Goal: Check status: Check status

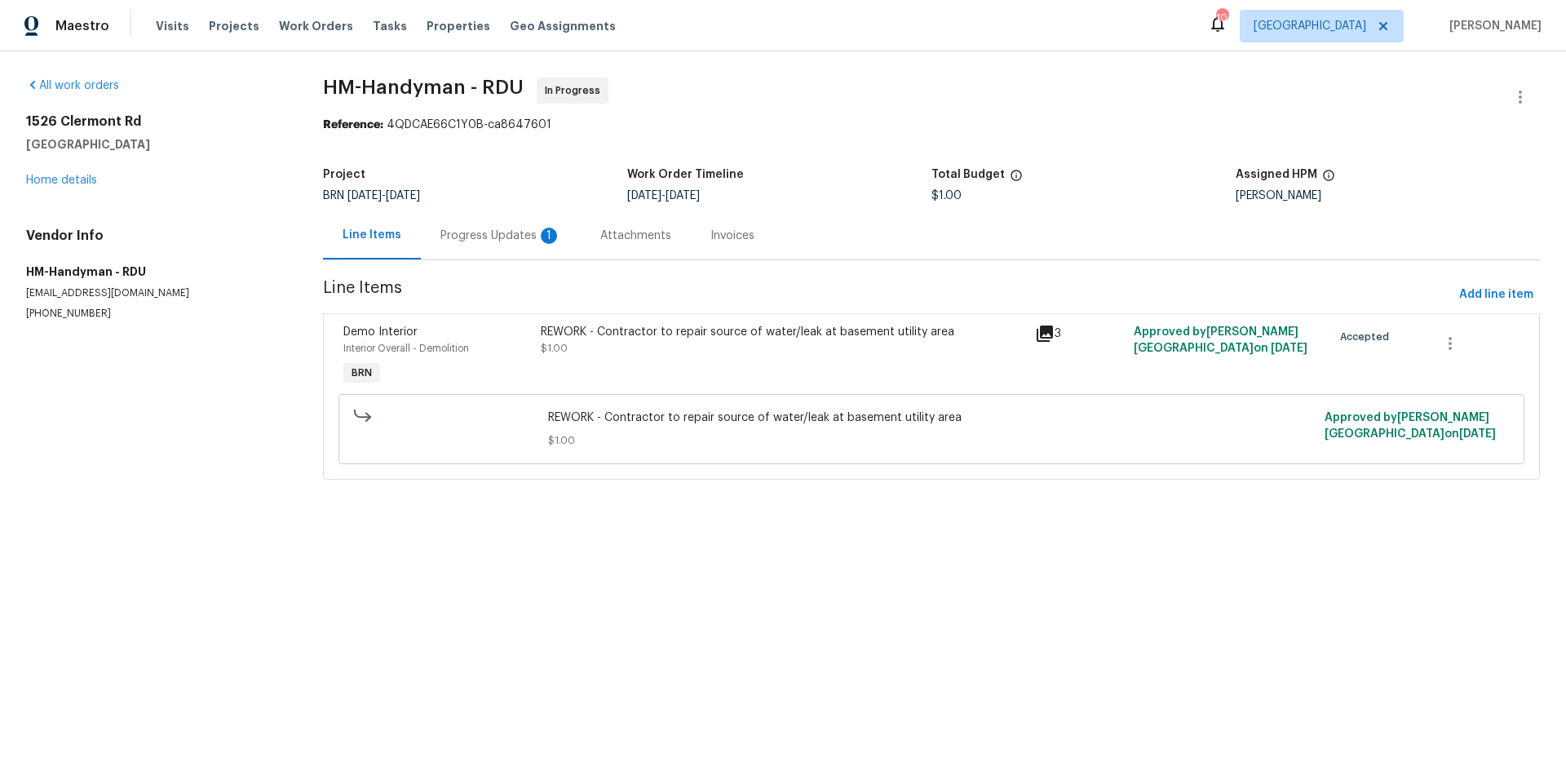
click at [507, 235] on div "Progress Updates 1" at bounding box center [500, 235] width 121 height 16
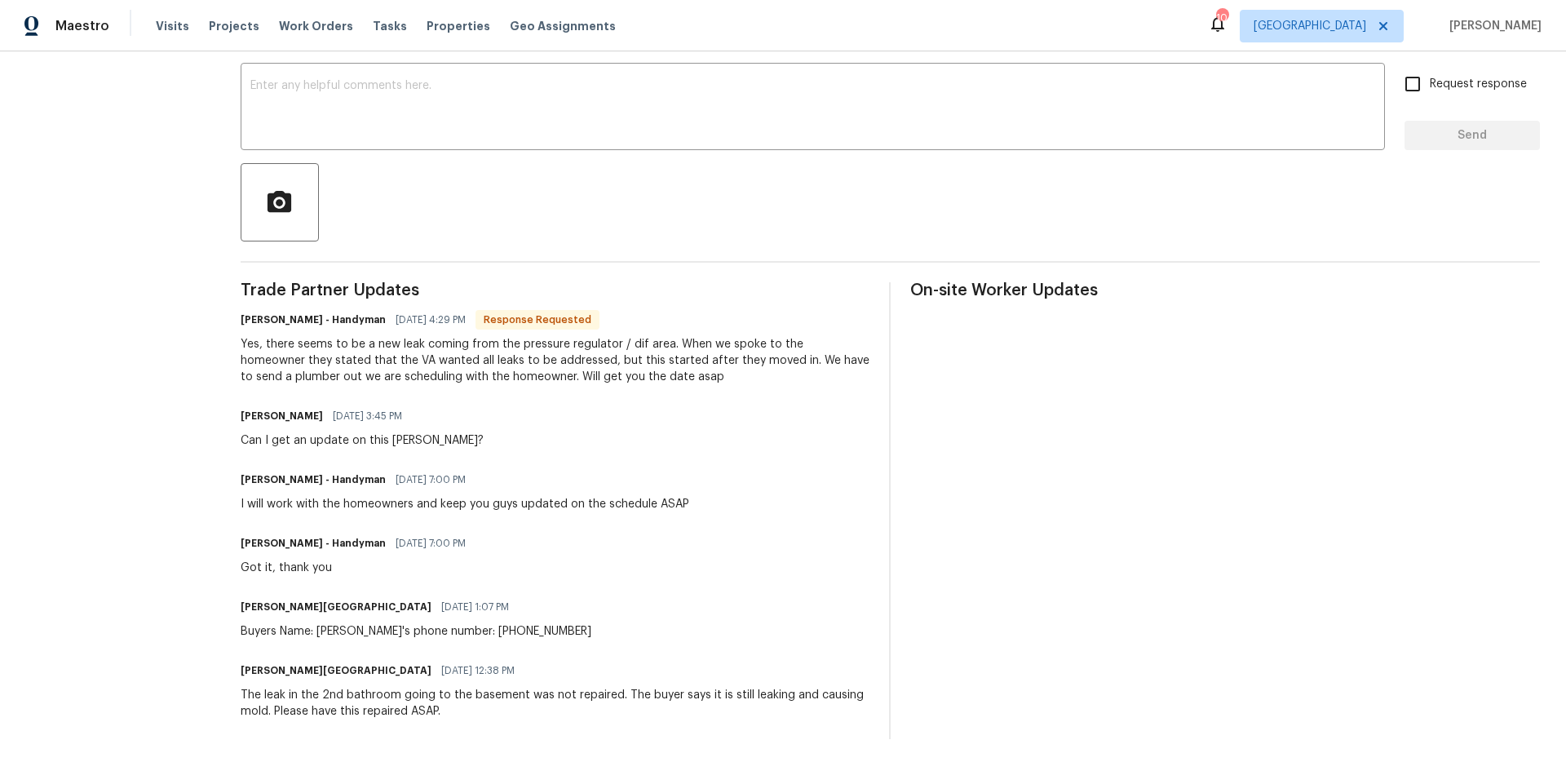
scroll to position [276, 0]
click at [696, 381] on div "Yes, there seems to be a new leak coming from the pressure regulator / dif area…" at bounding box center [555, 357] width 629 height 49
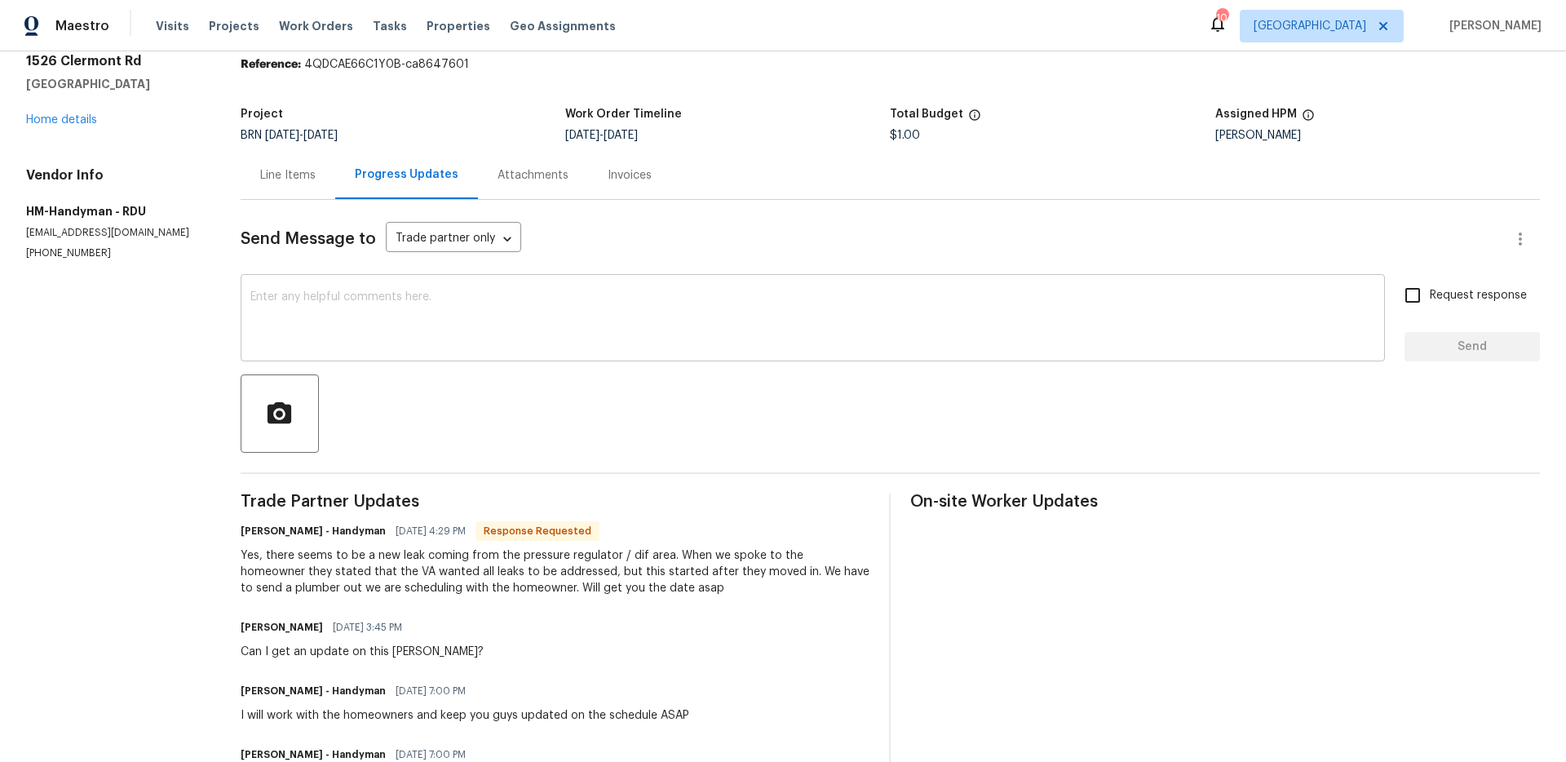
scroll to position [0, 0]
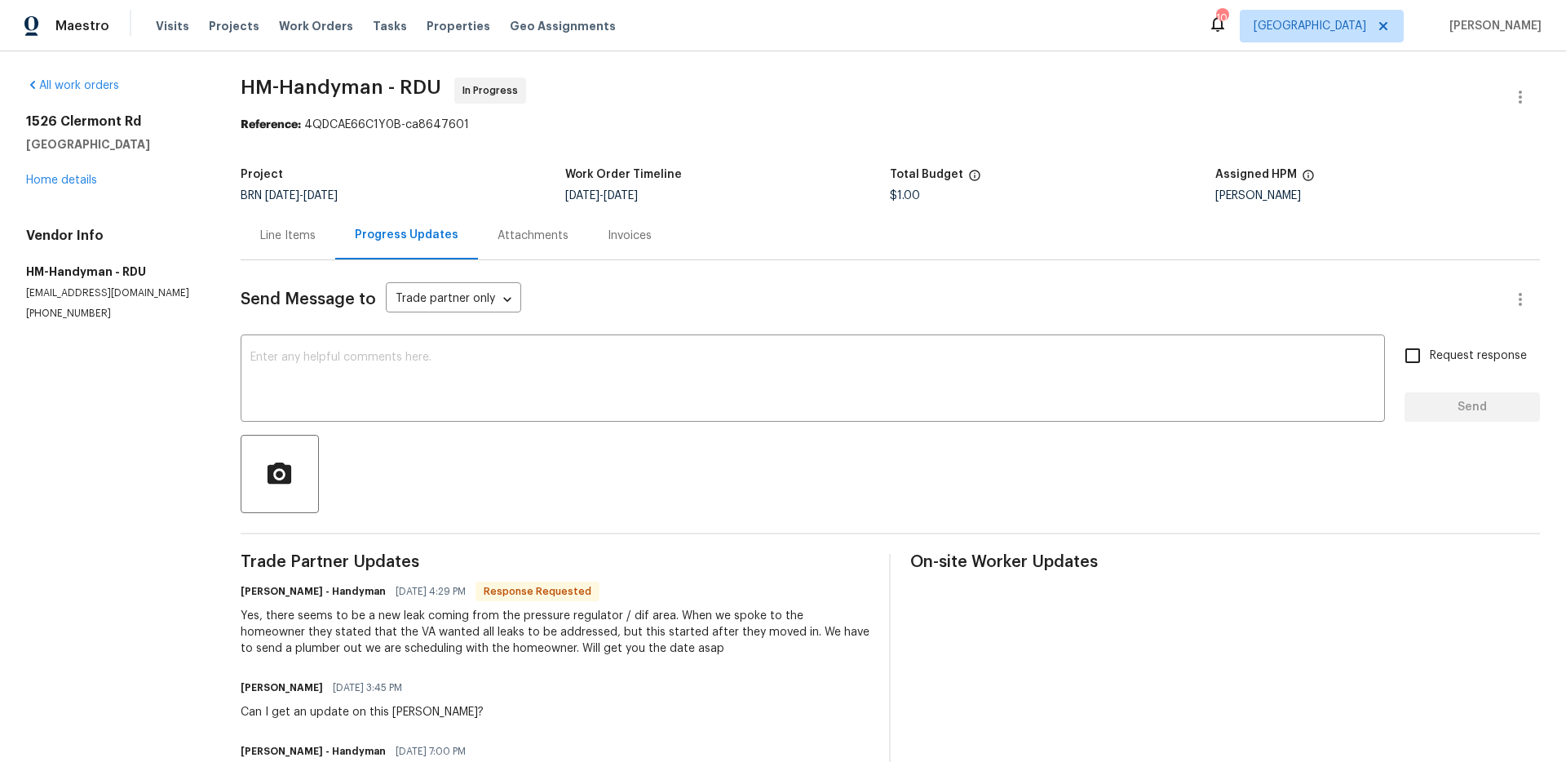
click at [528, 230] on div "Attachments" at bounding box center [532, 235] width 71 height 16
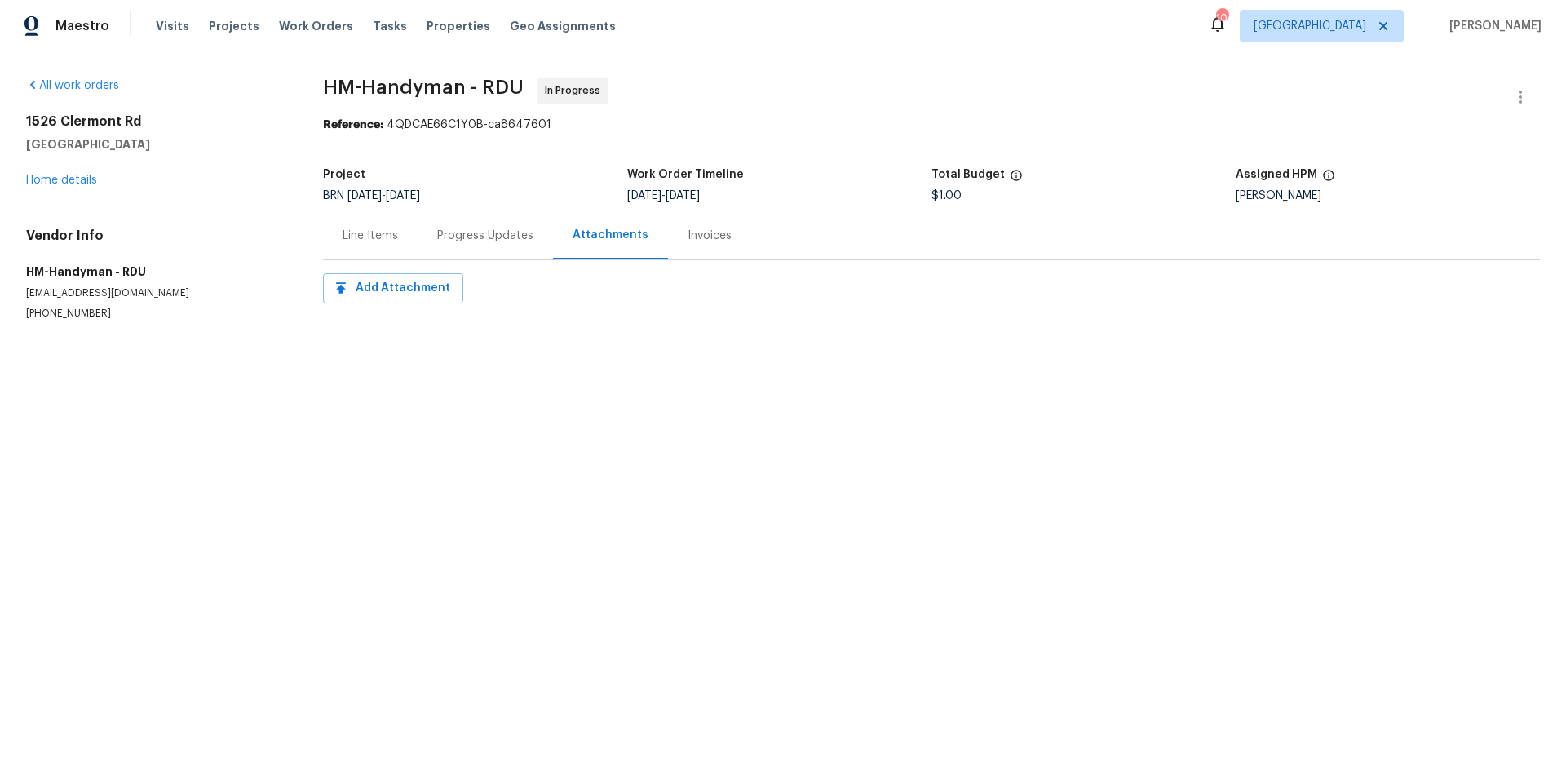
click at [350, 238] on div "Line Items" at bounding box center [369, 235] width 55 height 16
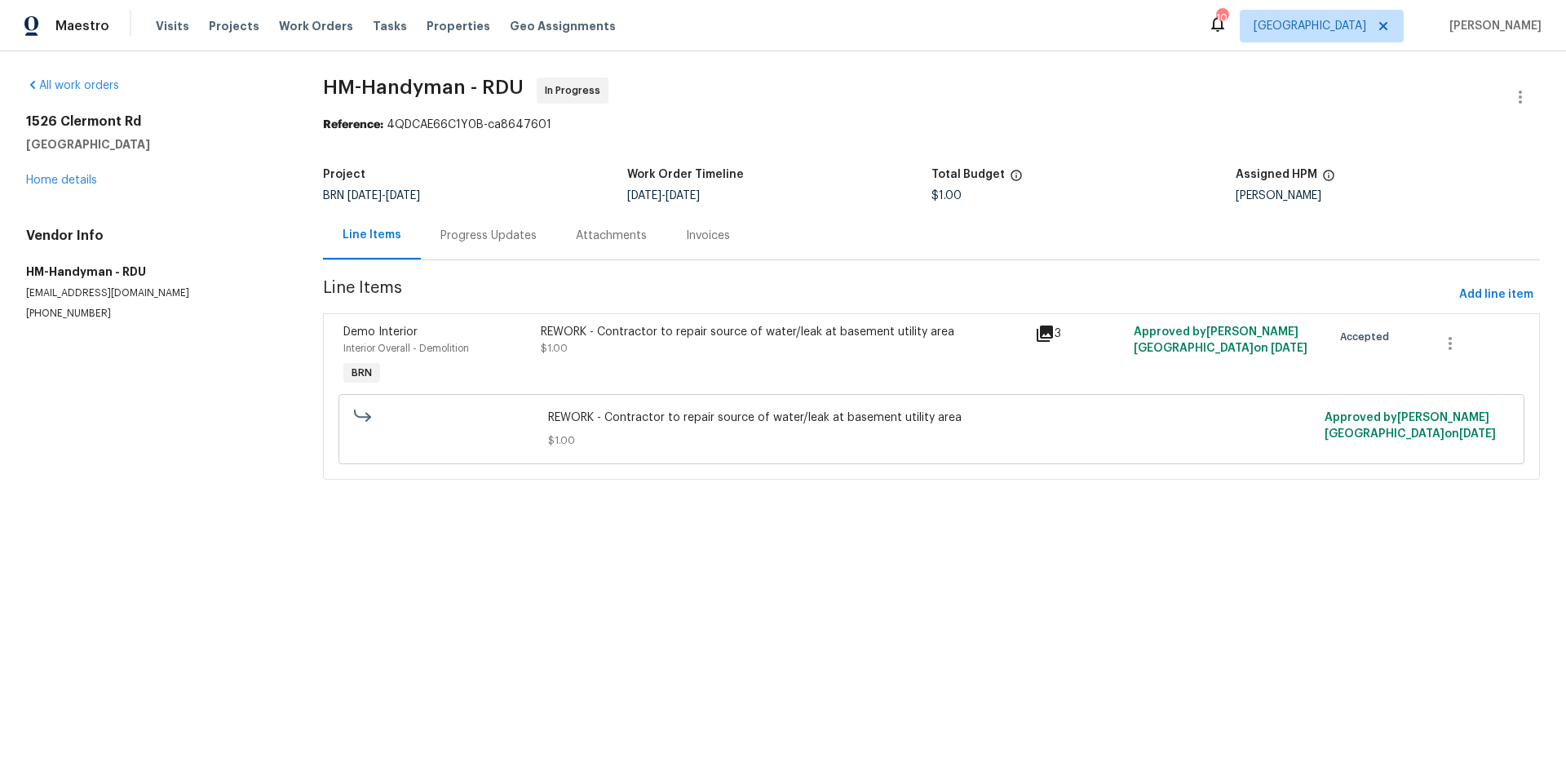
click at [1038, 333] on icon at bounding box center [1044, 333] width 16 height 16
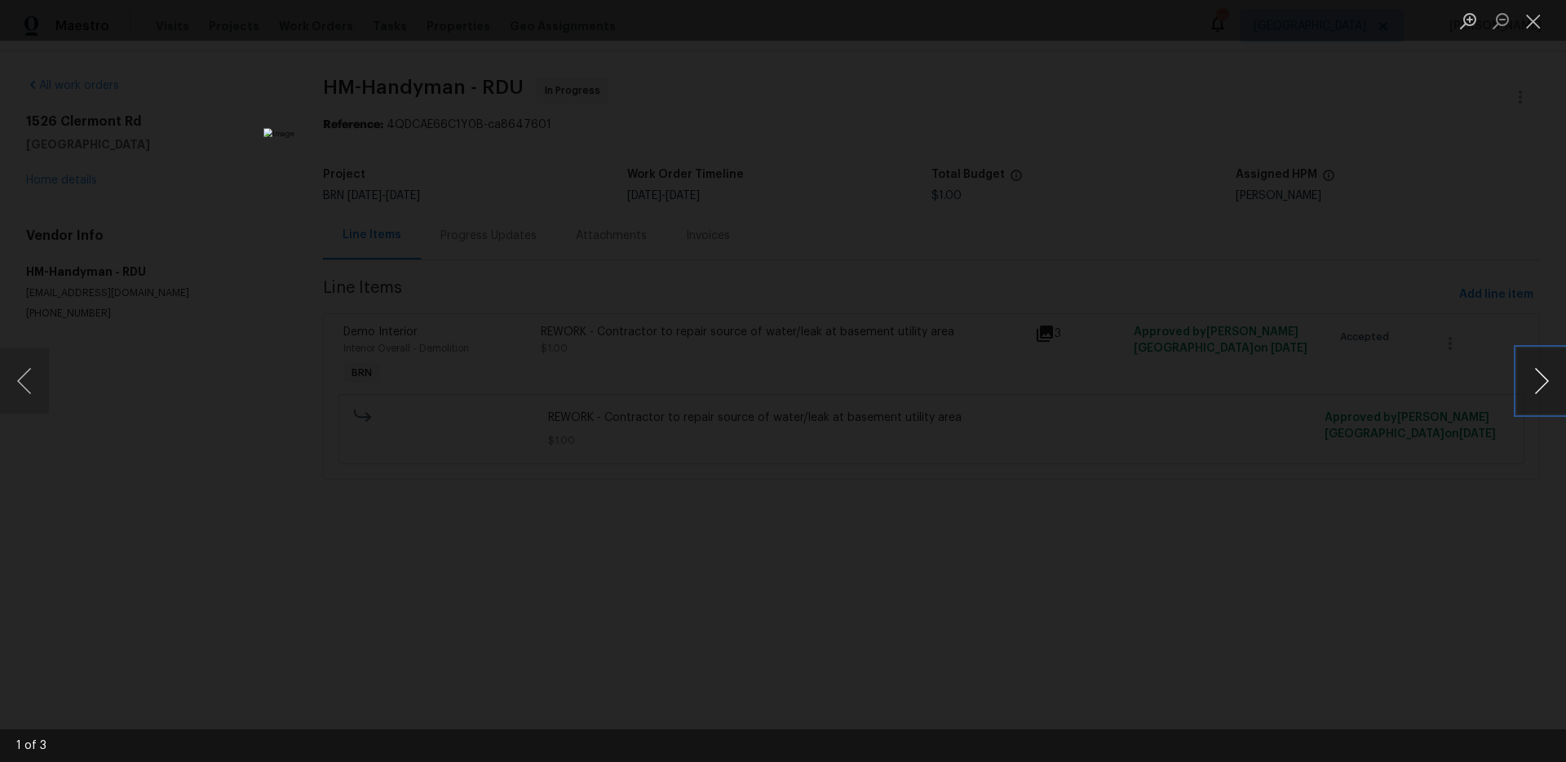
click at [1538, 393] on button "Next image" at bounding box center [1541, 380] width 49 height 65
click at [31, 379] on button "Previous image" at bounding box center [24, 380] width 49 height 65
click at [172, 399] on div "Lightbox" at bounding box center [783, 381] width 1566 height 762
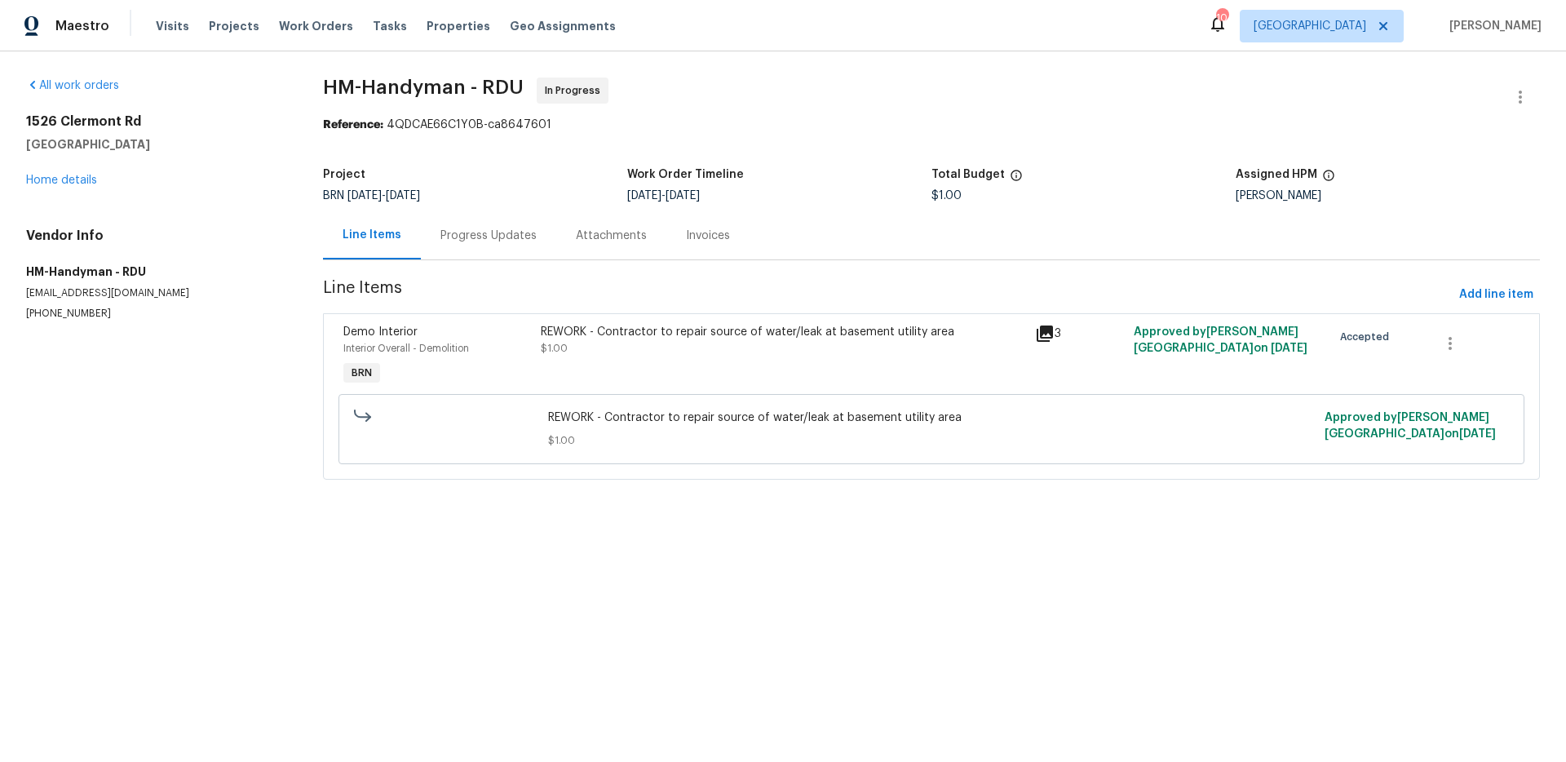
click at [490, 240] on div "Progress Updates" at bounding box center [488, 235] width 96 height 16
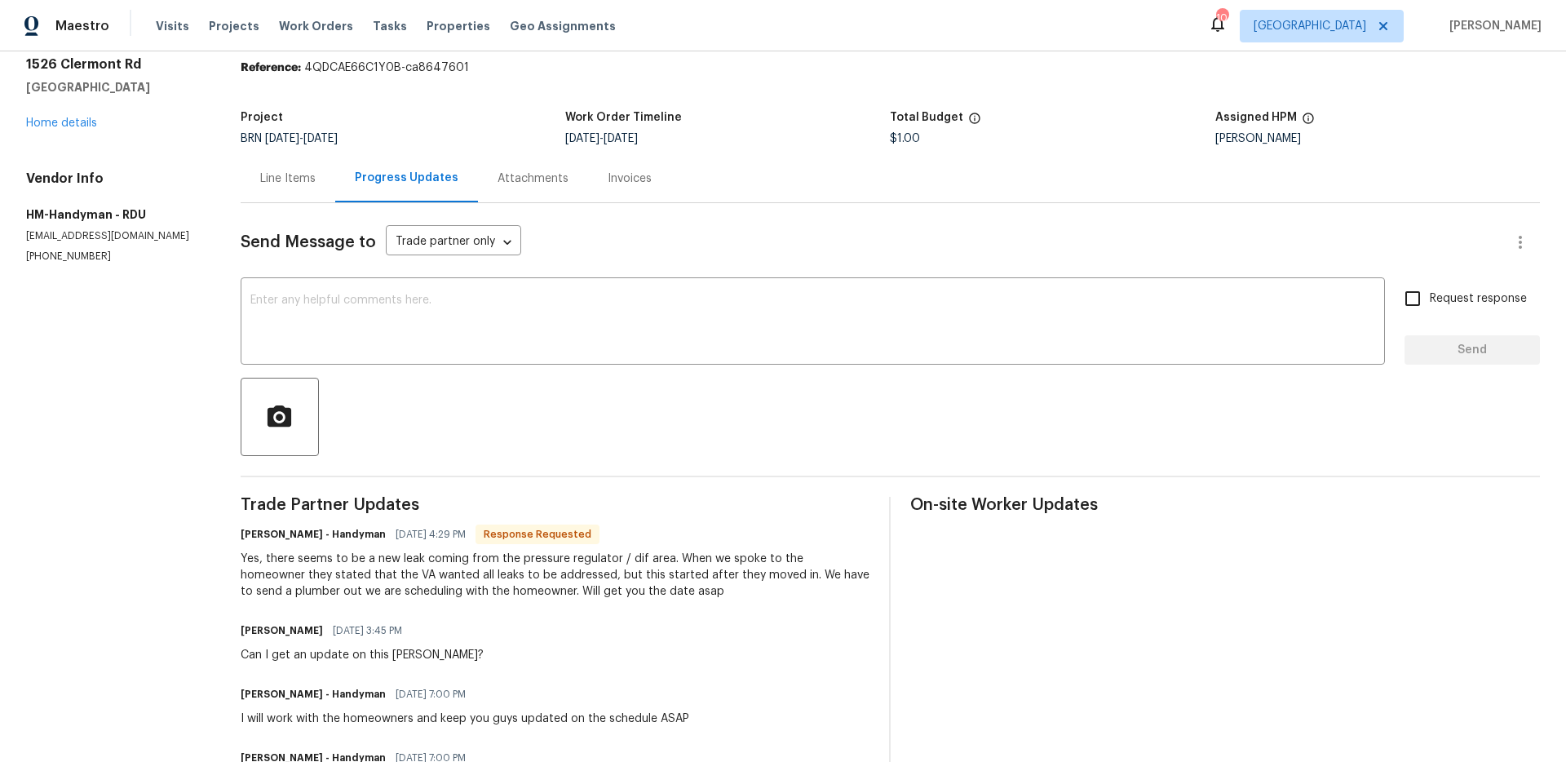
scroll to position [79, 0]
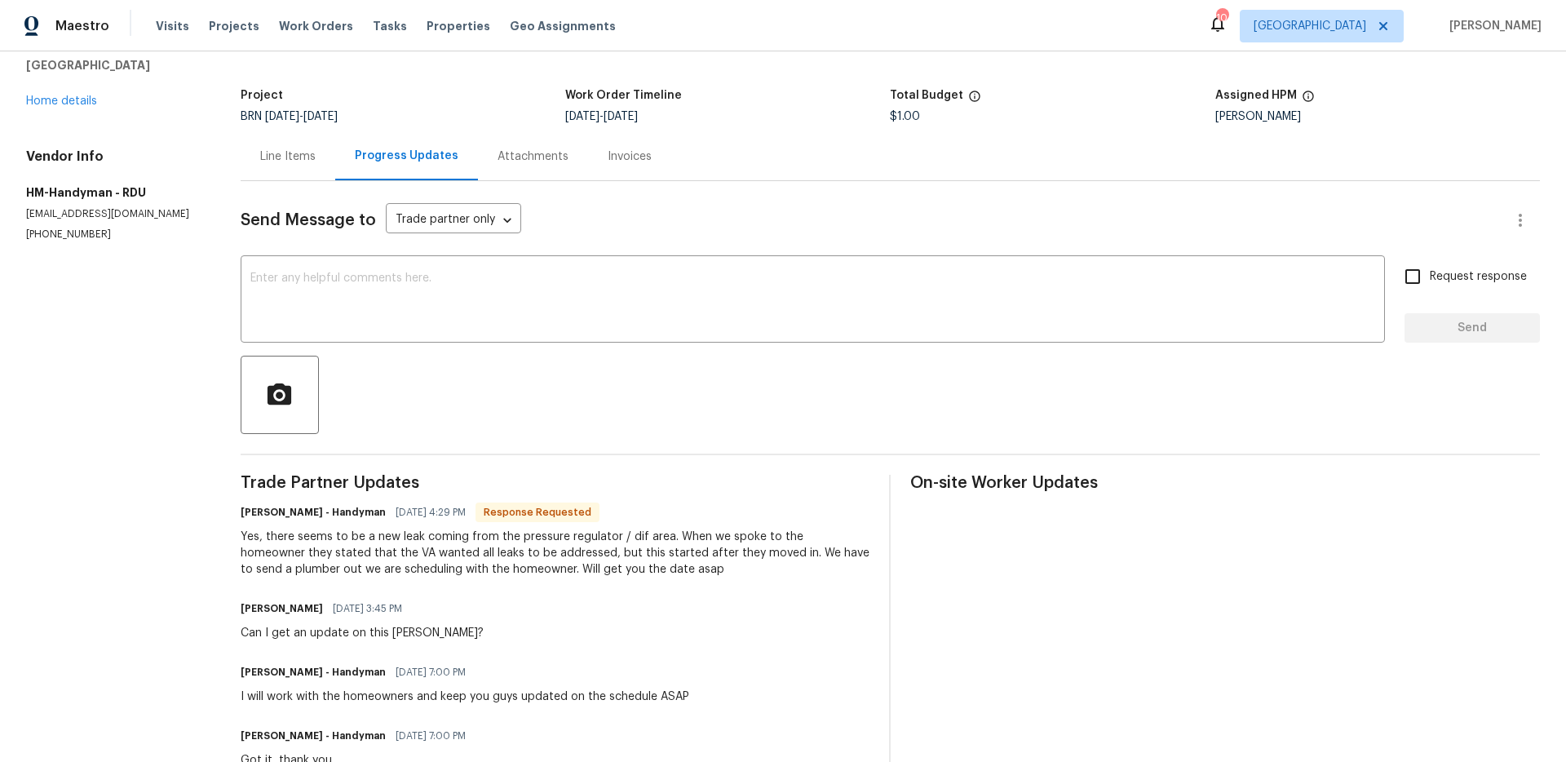
click at [694, 570] on div "Yes, there seems to be a new leak coming from the pressure regulator / dif area…" at bounding box center [555, 552] width 629 height 49
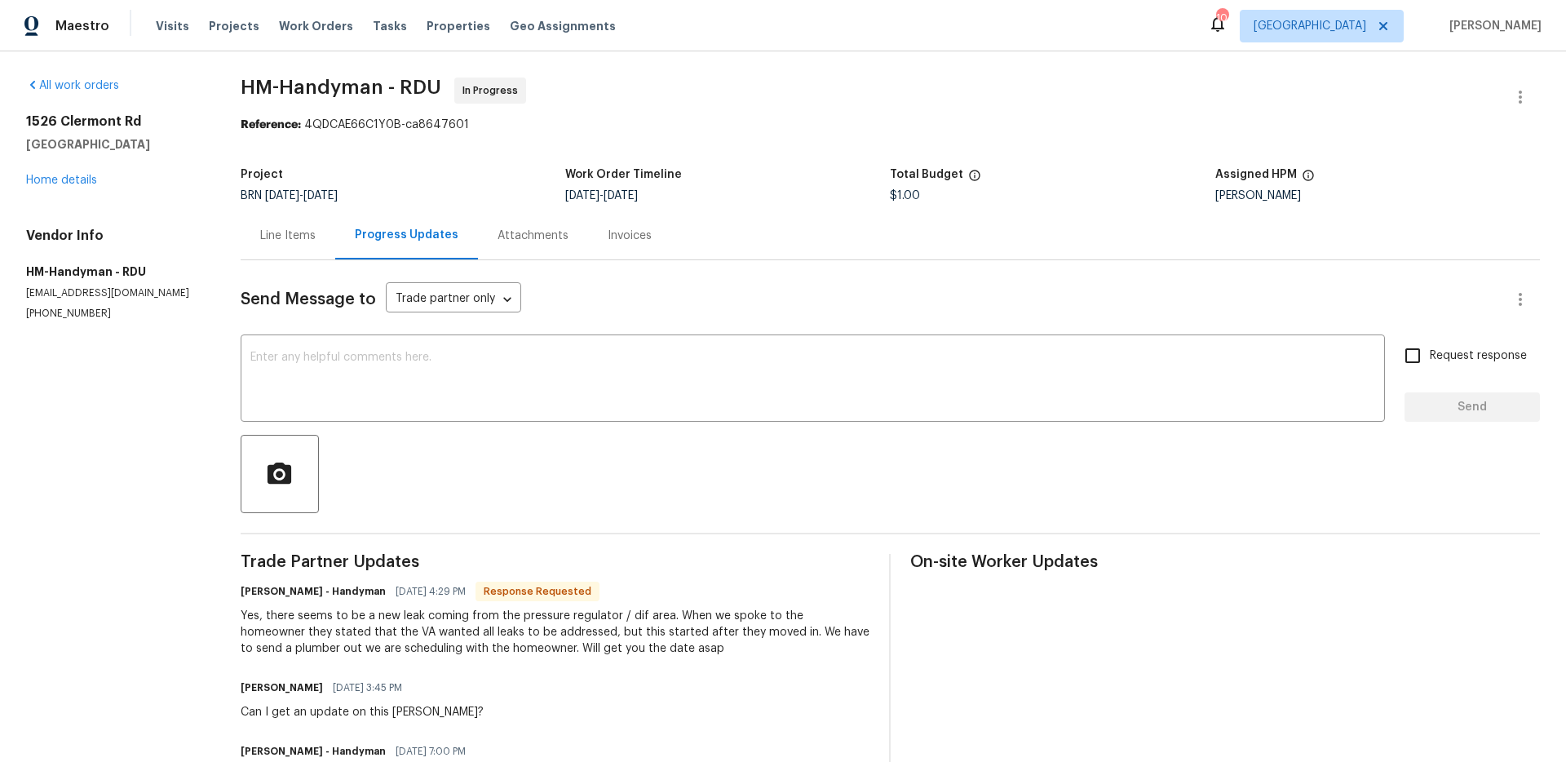
scroll to position [57, 0]
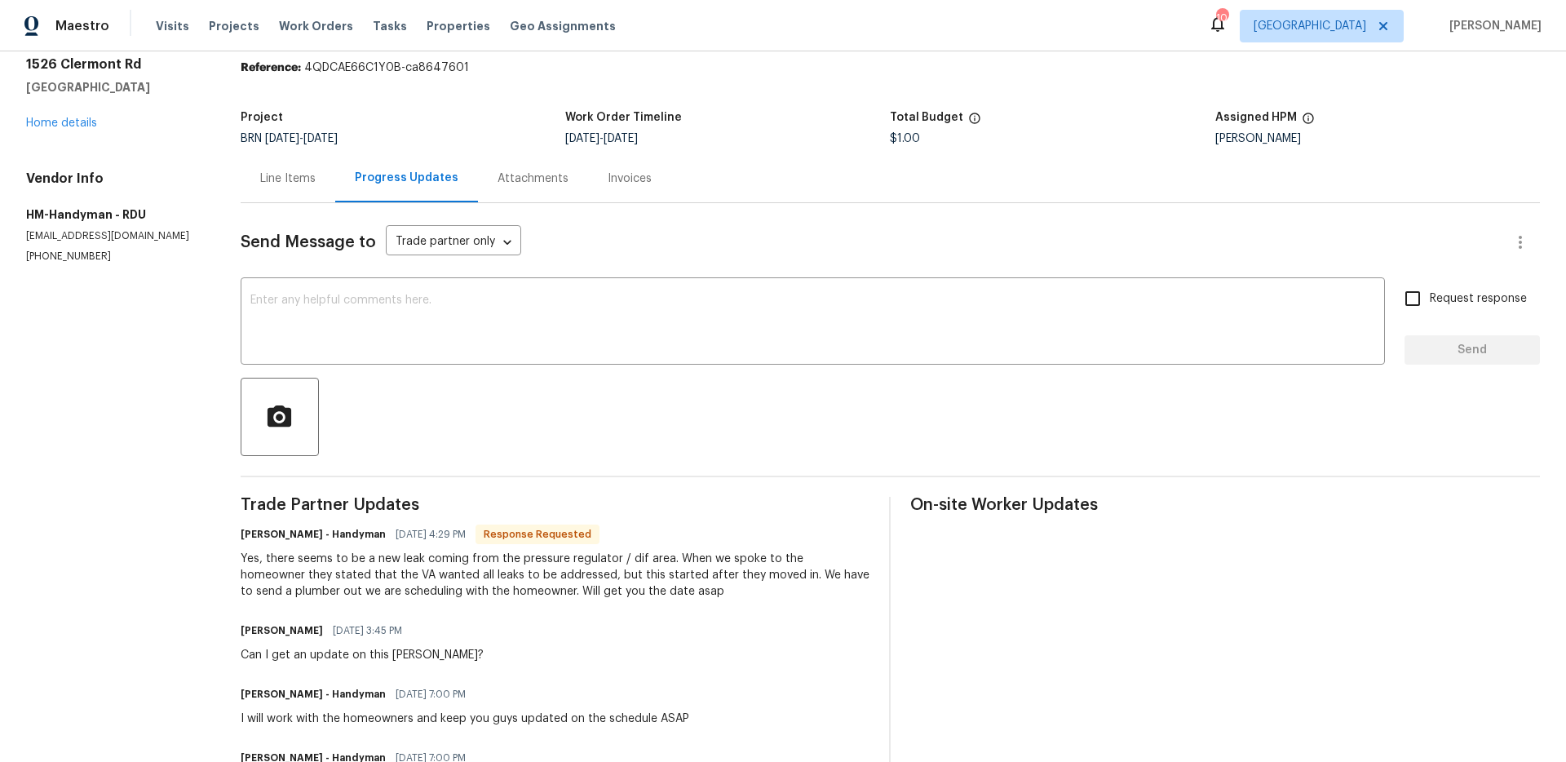
click at [630, 178] on div "Invoices" at bounding box center [629, 178] width 44 height 16
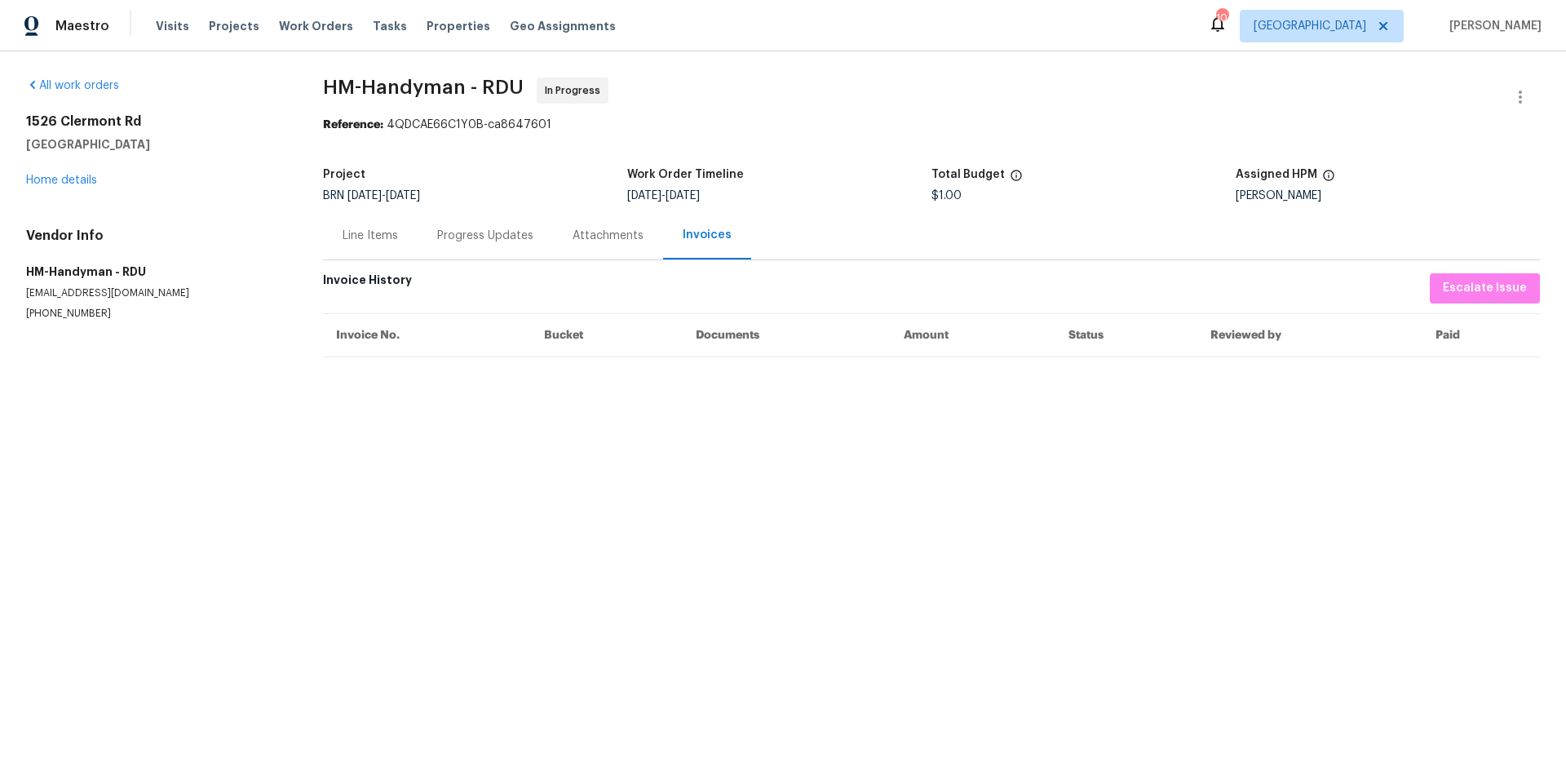
click at [470, 239] on div "Progress Updates" at bounding box center [485, 235] width 96 height 16
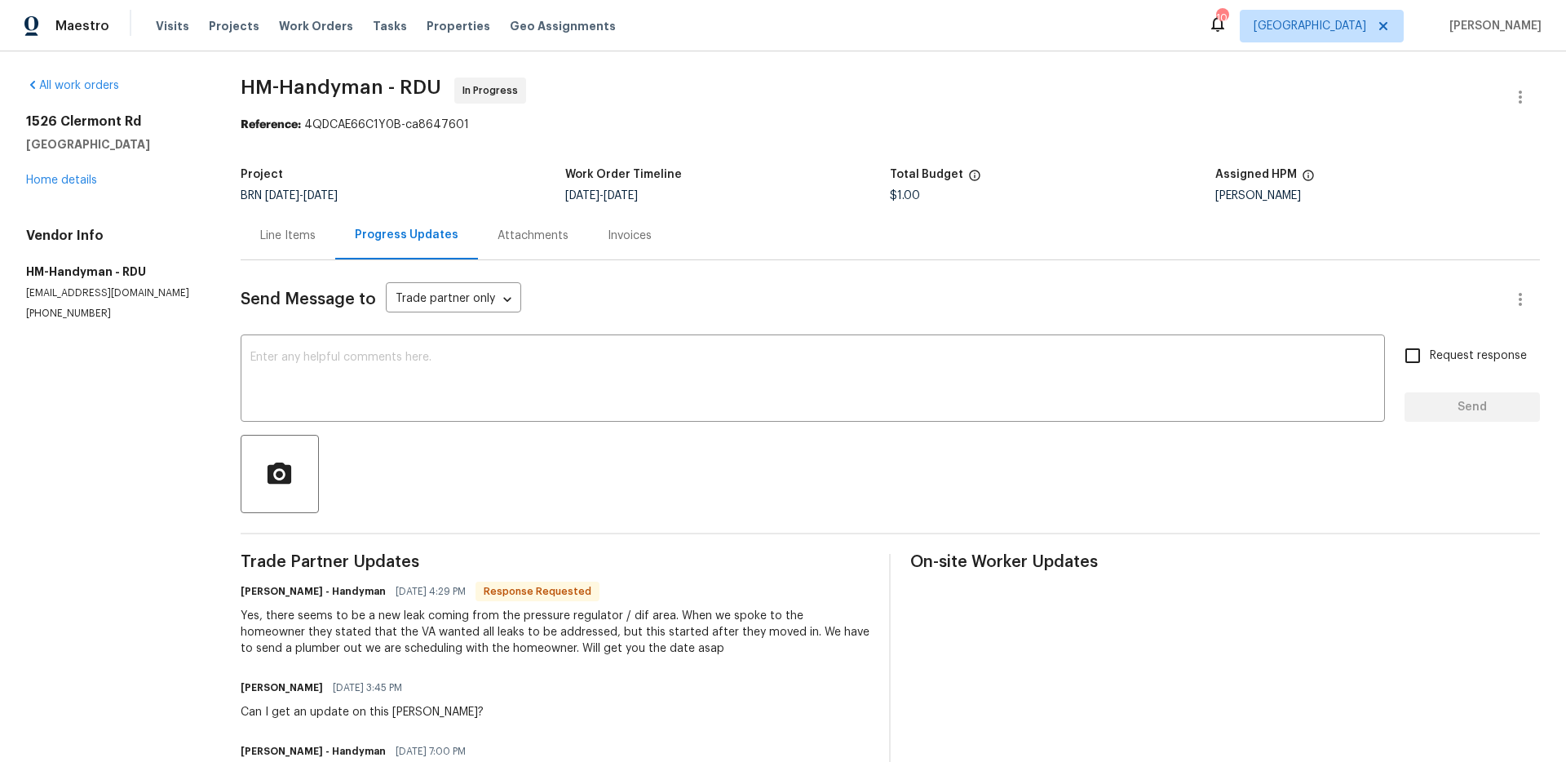
click at [304, 240] on div "Line Items" at bounding box center [287, 235] width 55 height 16
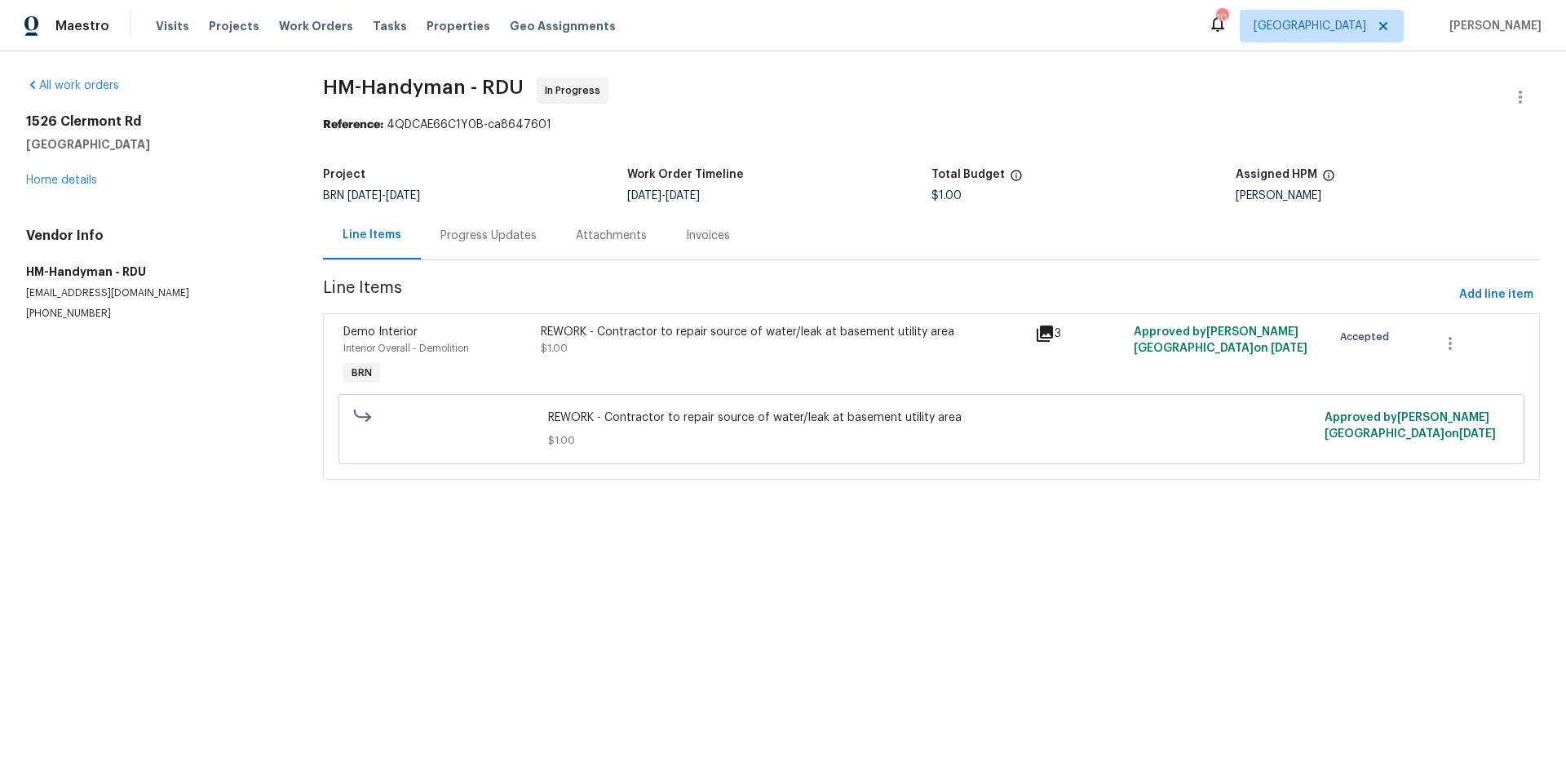
click at [1047, 331] on icon at bounding box center [1044, 333] width 16 height 16
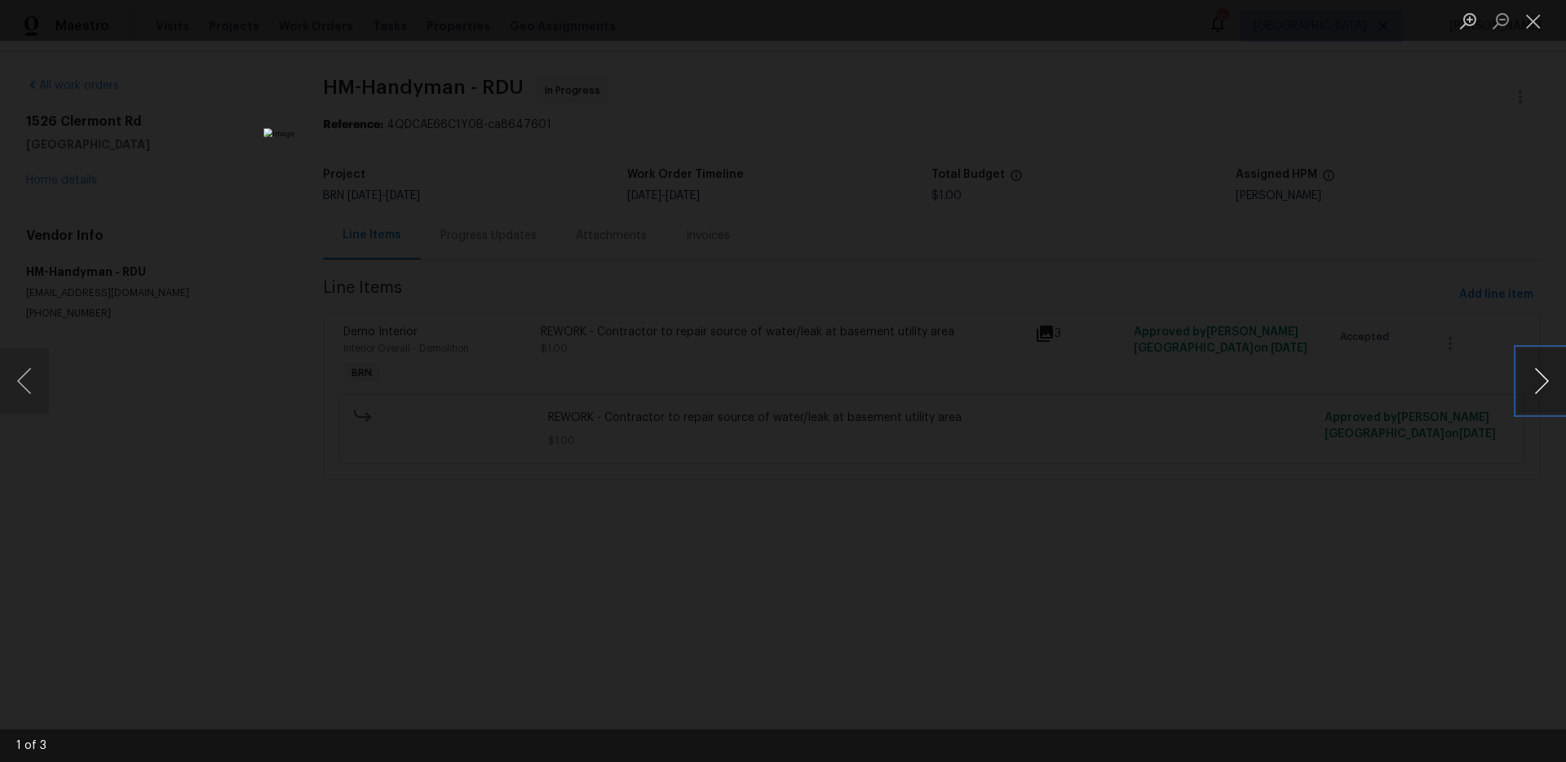
click at [1529, 397] on button "Next image" at bounding box center [1541, 380] width 49 height 65
